Goal: Transaction & Acquisition: Purchase product/service

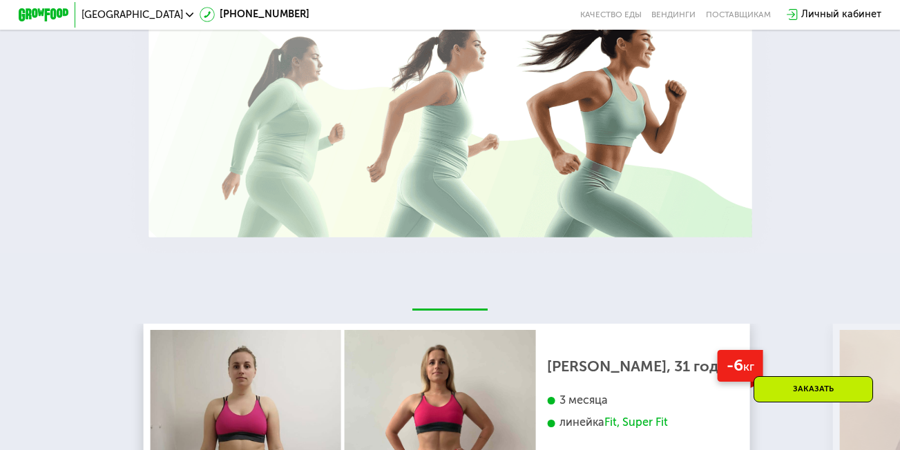
scroll to position [1795, 0]
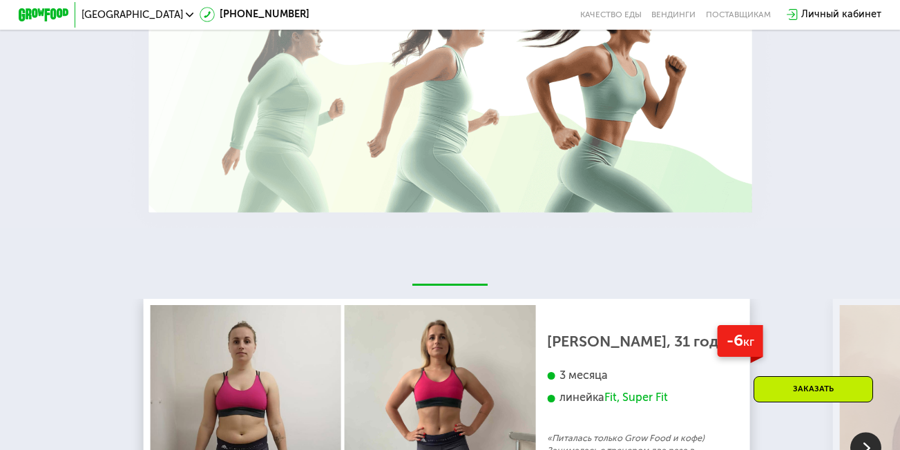
click at [817, 390] on div "Заказать" at bounding box center [812, 389] width 119 height 26
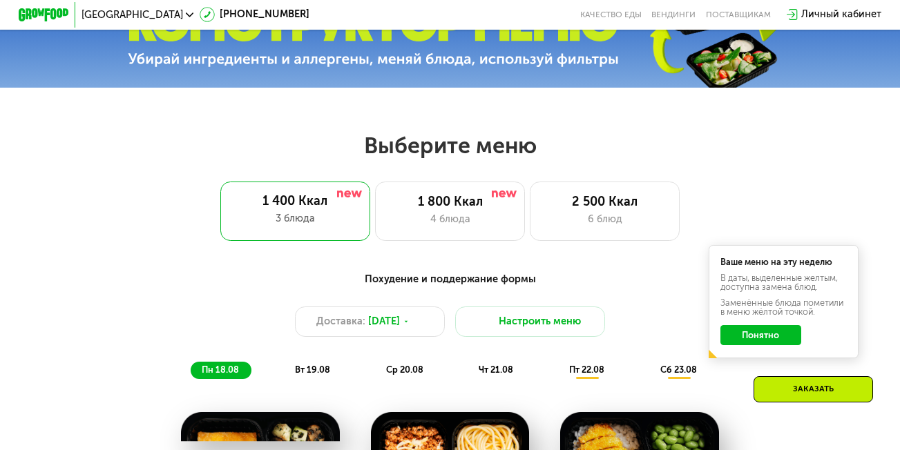
scroll to position [439, 0]
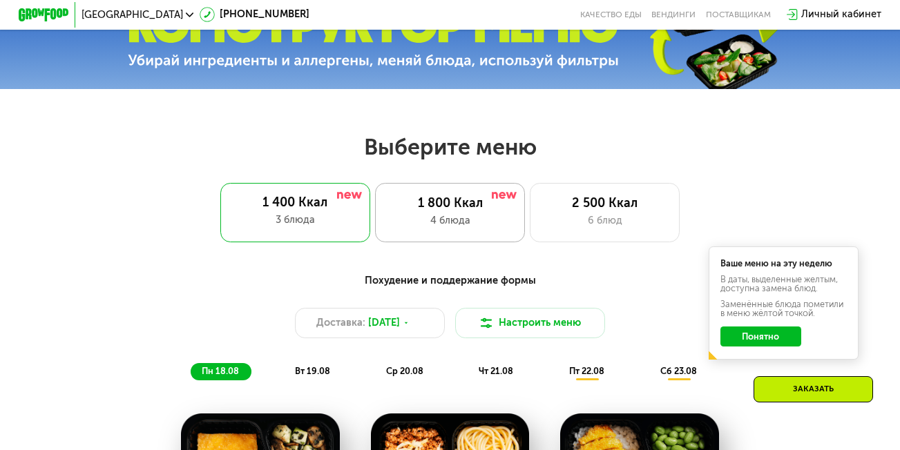
click at [446, 221] on div "4 блюда" at bounding box center [450, 220] width 124 height 15
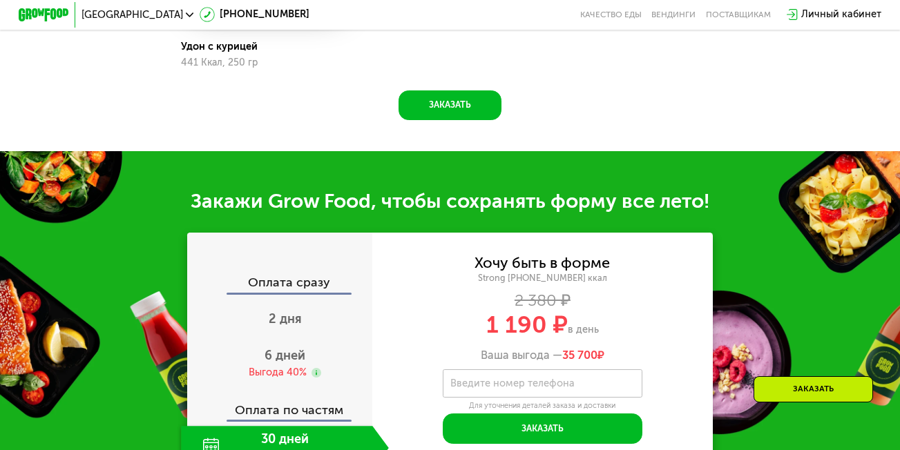
scroll to position [1198, 0]
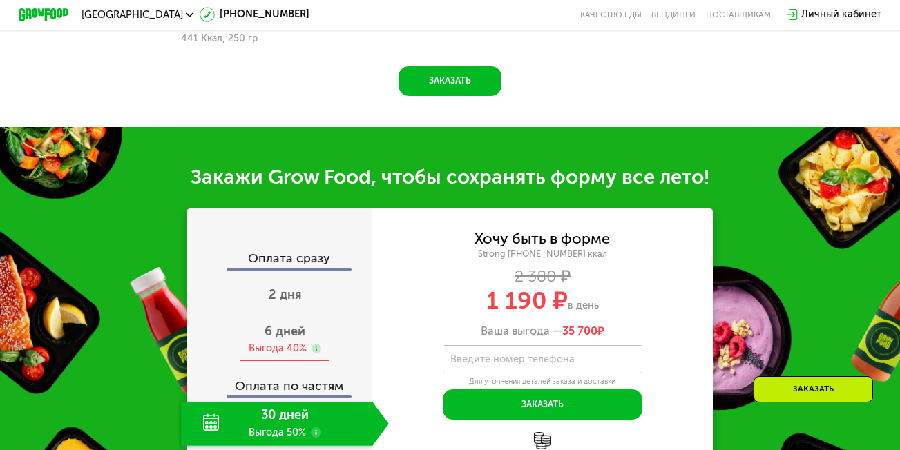
click at [285, 339] on span "6 дней" at bounding box center [284, 331] width 41 height 15
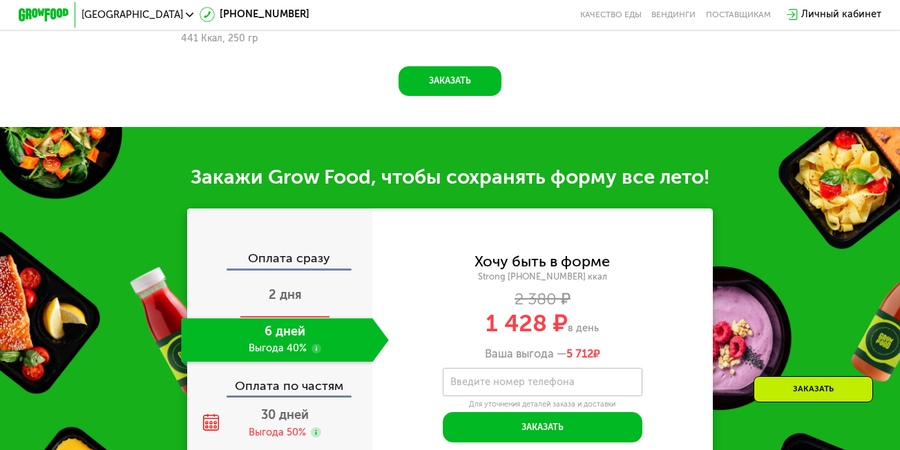
click at [275, 302] on span "2 дня" at bounding box center [285, 294] width 33 height 15
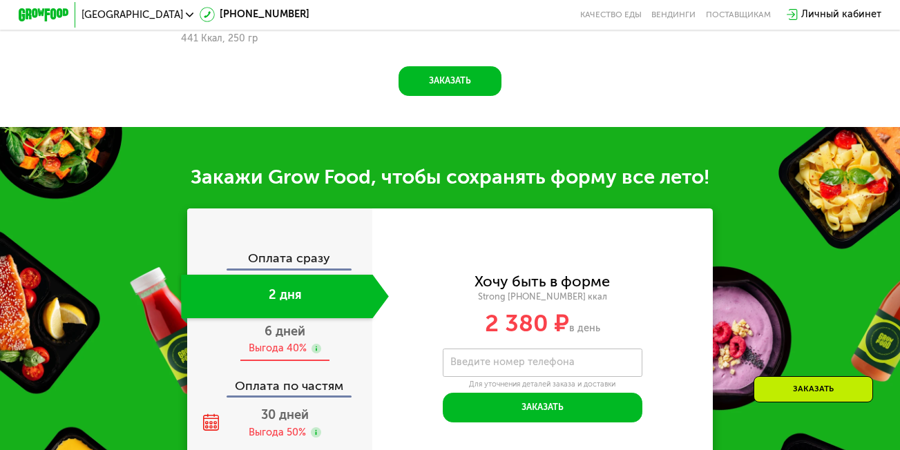
click at [275, 339] on span "6 дней" at bounding box center [284, 331] width 41 height 15
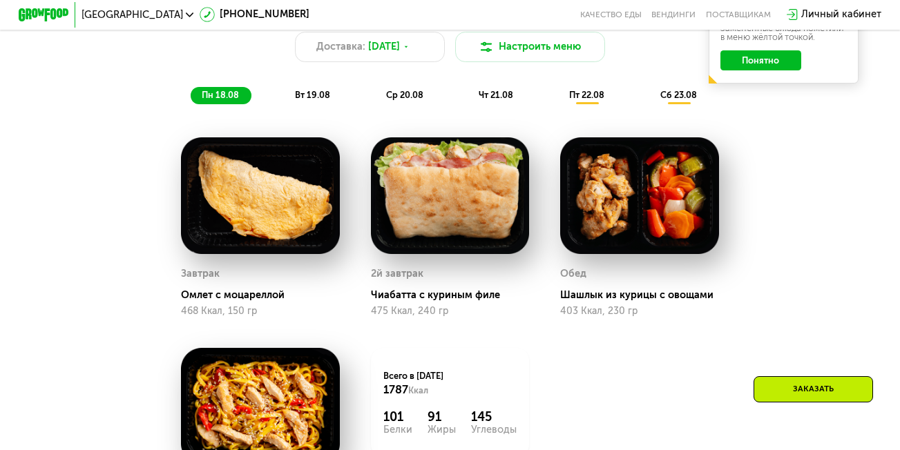
scroll to position [784, 0]
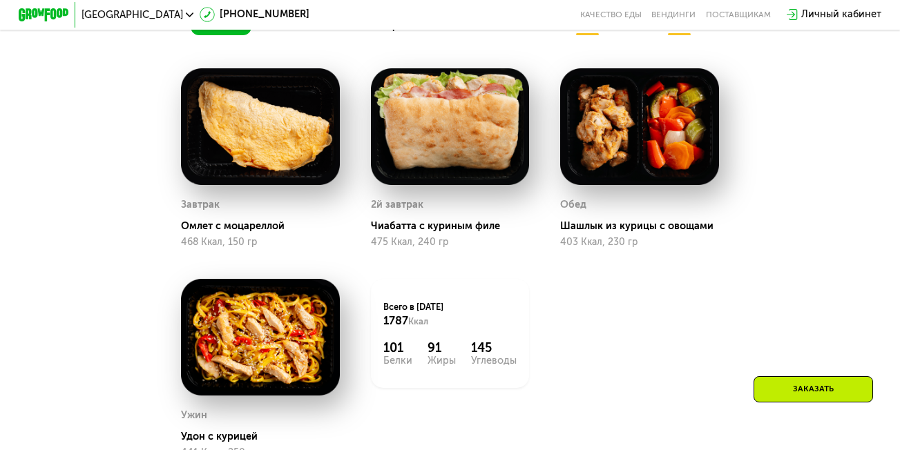
click at [248, 232] on div "Омлет с моцареллой" at bounding box center [265, 226] width 168 height 12
click at [412, 231] on div "Чиабатта с куриным филе" at bounding box center [455, 226] width 168 height 12
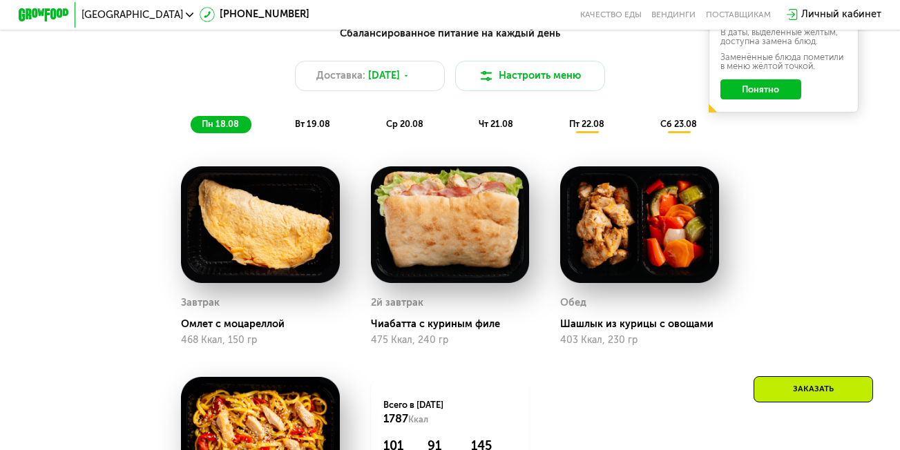
scroll to position [646, 0]
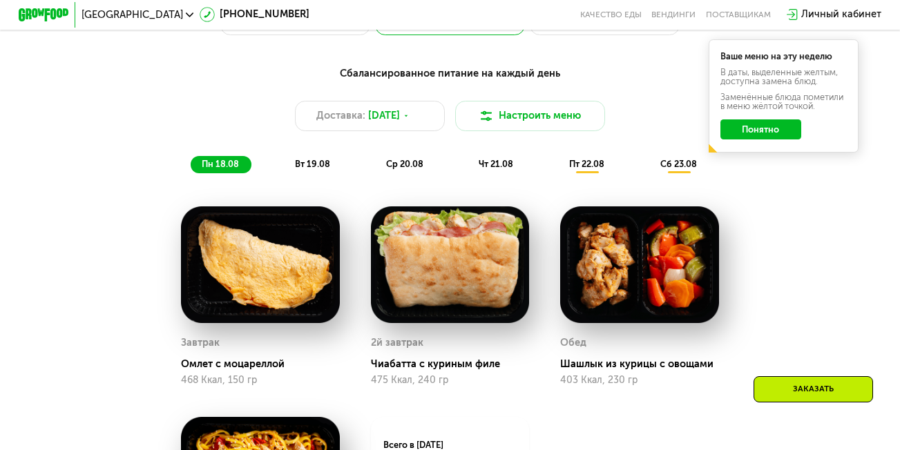
click at [307, 169] on span "вт 19.08" at bounding box center [312, 164] width 35 height 10
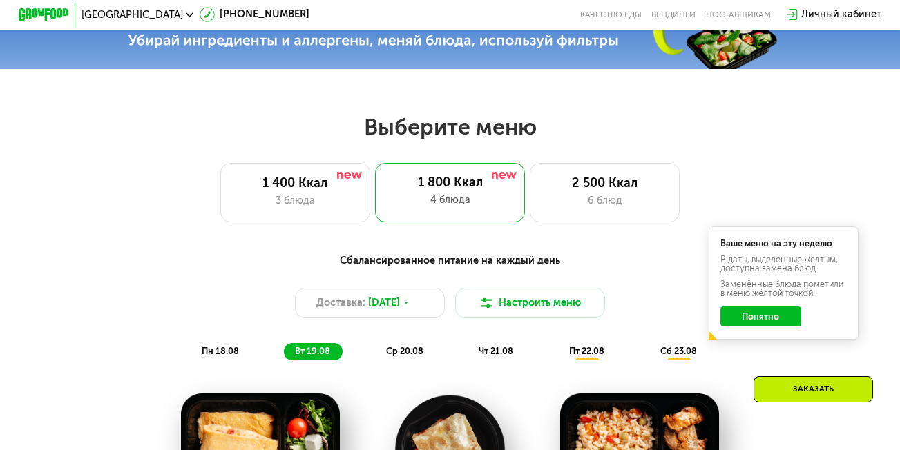
scroll to position [439, 0]
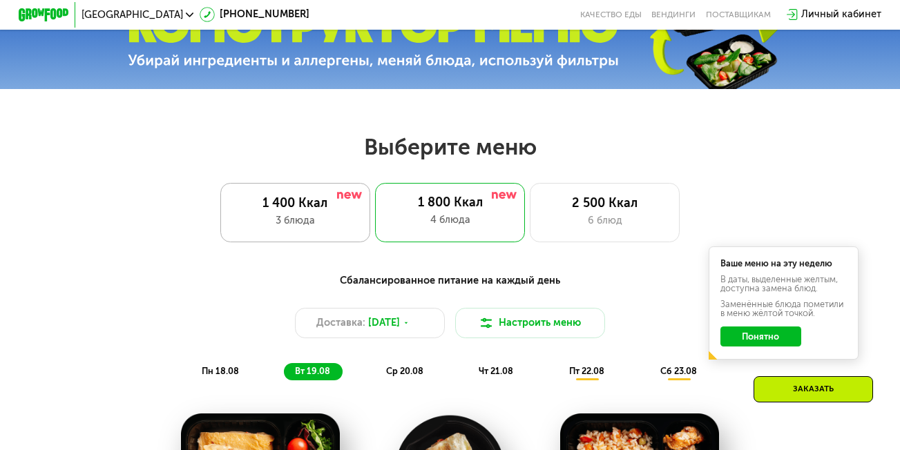
click at [304, 211] on div "1 400 Ккал" at bounding box center [295, 203] width 124 height 15
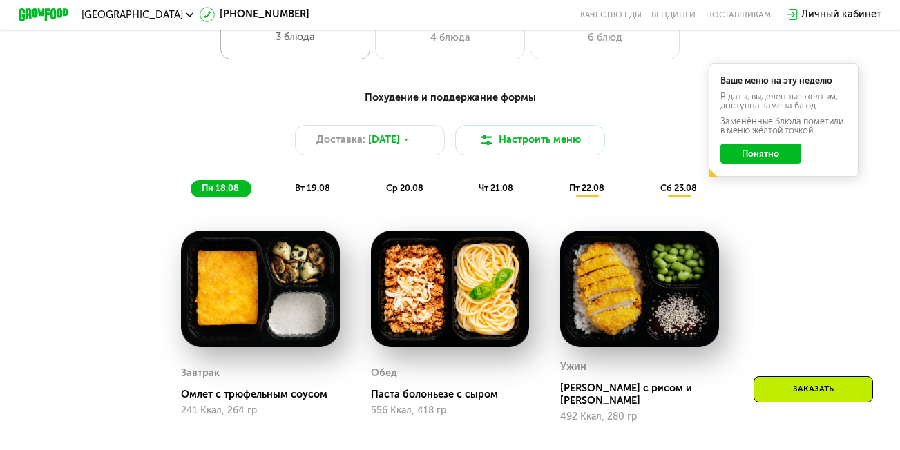
scroll to position [646, 0]
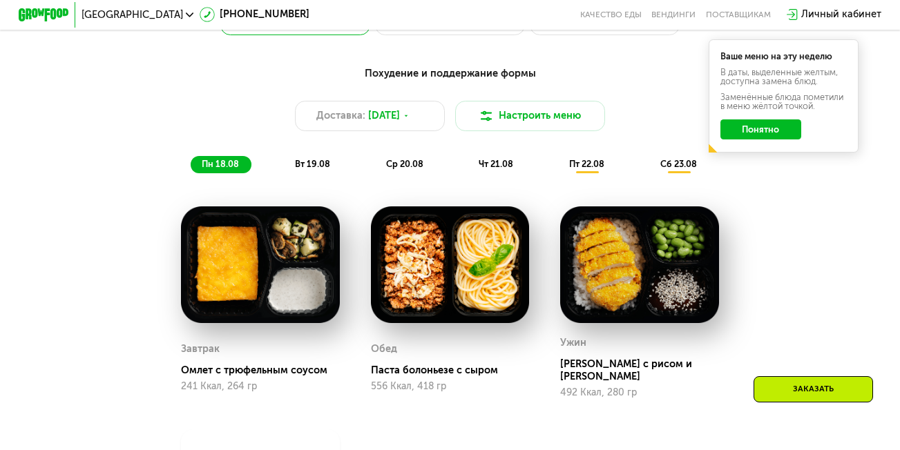
click at [317, 169] on span "вт 19.08" at bounding box center [312, 164] width 35 height 10
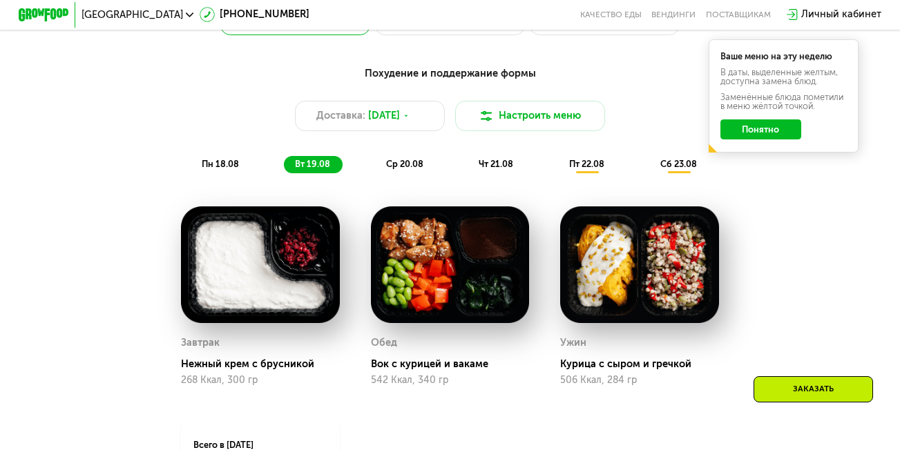
click at [407, 168] on span "ср 20.08" at bounding box center [404, 164] width 37 height 10
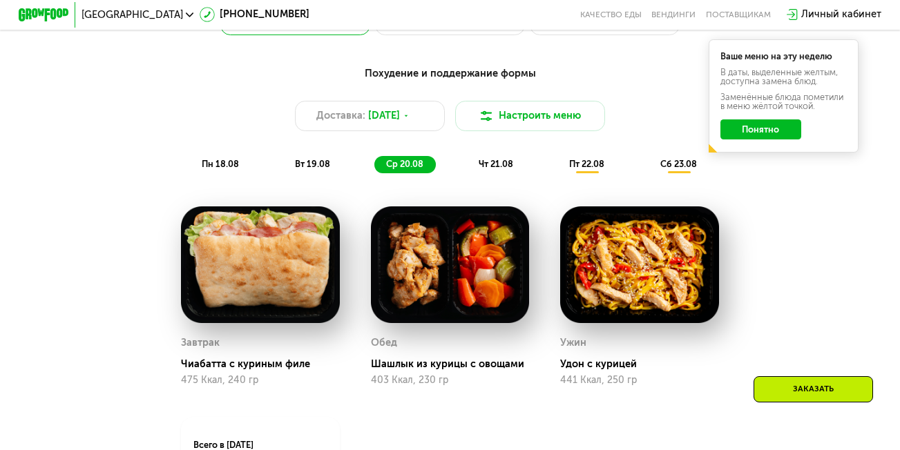
click at [491, 168] on span "чт 21.08" at bounding box center [495, 164] width 35 height 10
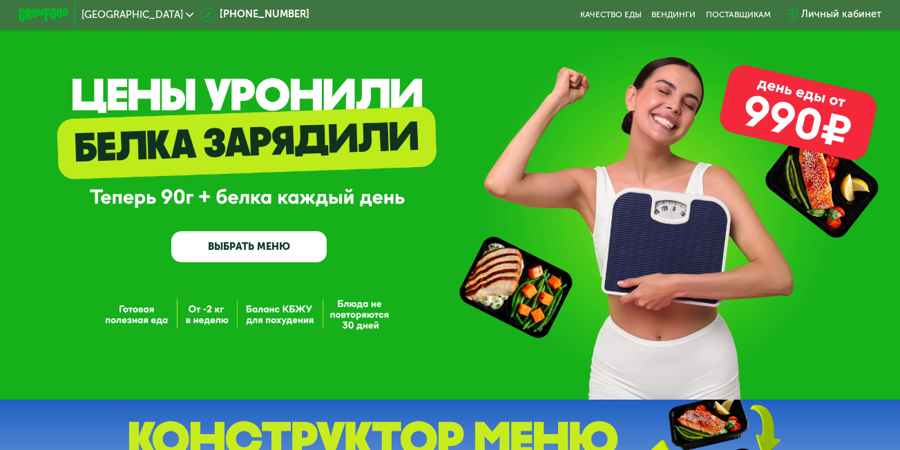
scroll to position [0, 0]
